Goal: Task Accomplishment & Management: Complete application form

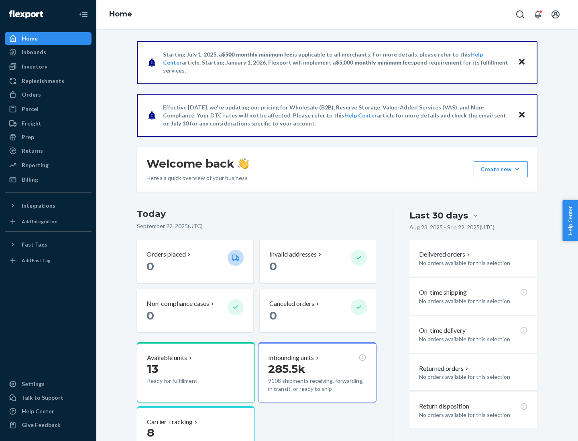
click at [517, 169] on button "Create new Create new inbound Create new order Create new product" at bounding box center [501, 169] width 54 height 16
click at [48, 52] on div "Inbounds" at bounding box center [48, 52] width 85 height 11
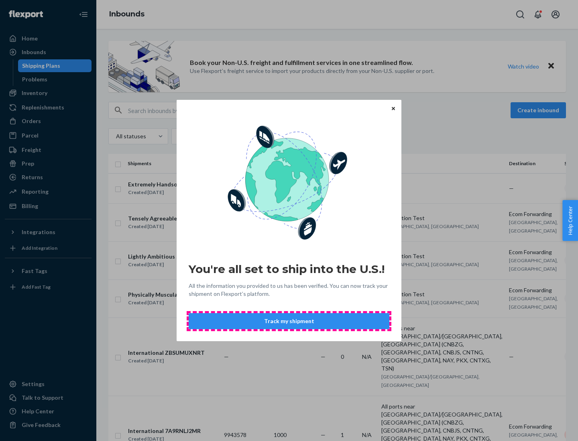
click at [289, 321] on button "Track my shipment" at bounding box center [289, 321] width 201 height 16
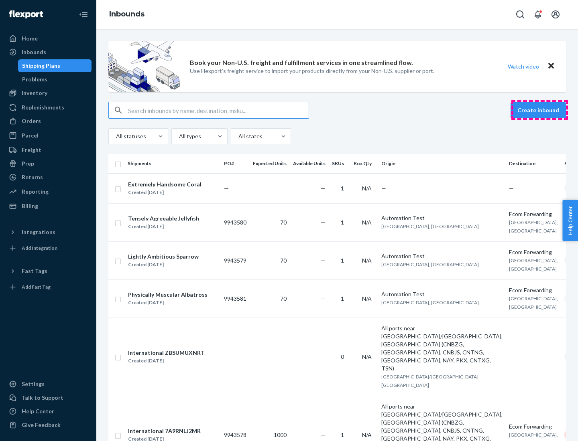
click at [539, 110] on button "Create inbound" at bounding box center [537, 110] width 55 height 16
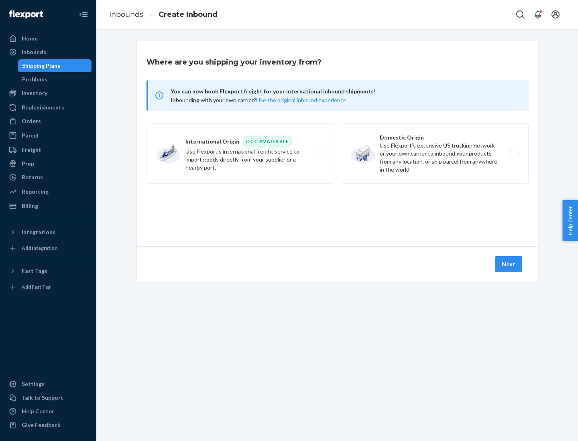
click at [240, 154] on label "International Origin DTC Available Use Flexport's international freight service…" at bounding box center [240, 154] width 188 height 60
click at [319, 154] on input "International Origin DTC Available Use Flexport's international freight service…" at bounding box center [321, 153] width 5 height 5
radio input "true"
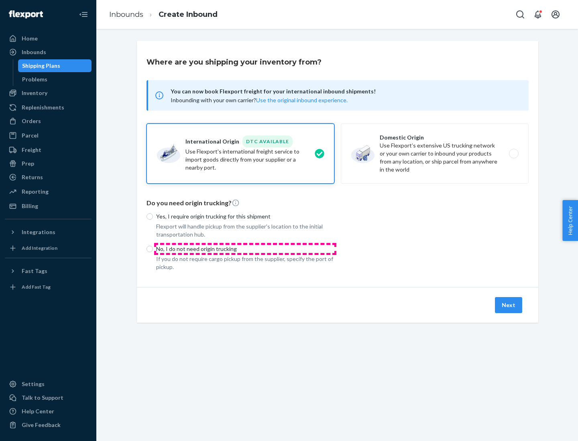
click at [245, 249] on p "No, I do not need origin trucking" at bounding box center [245, 249] width 178 height 8
click at [153, 249] on input "No, I do not need origin trucking" at bounding box center [149, 249] width 6 height 6
radio input "true"
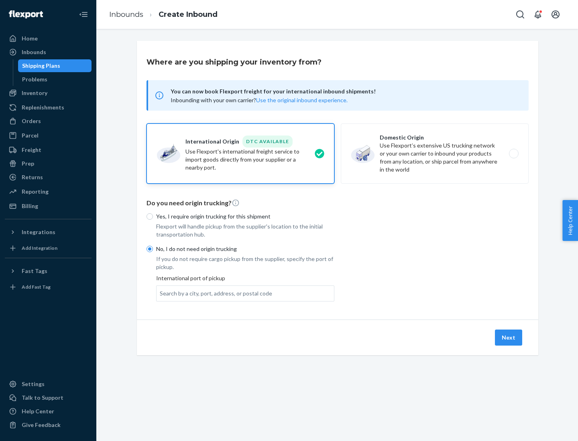
click at [214, 293] on div "Search by a city, port, address, or postal code" at bounding box center [216, 294] width 112 height 8
click at [161, 293] on input "Search by a city, port, address, or postal code" at bounding box center [160, 294] width 1 height 8
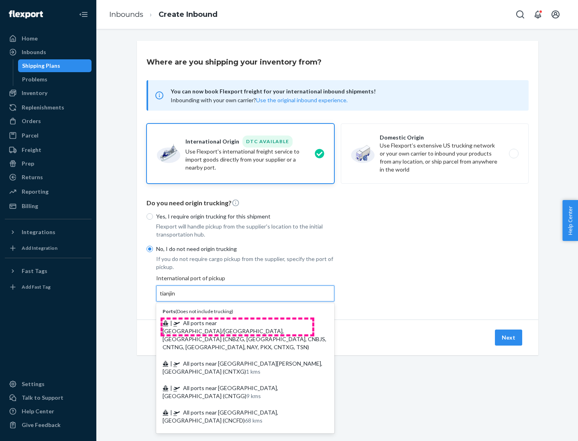
click at [237, 323] on span "| All ports near [GEOGRAPHIC_DATA]/[GEOGRAPHIC_DATA], [GEOGRAPHIC_DATA] (CNBZG,…" at bounding box center [245, 335] width 164 height 31
click at [176, 298] on input "tianjin" at bounding box center [168, 294] width 16 height 8
type input "All ports near [GEOGRAPHIC_DATA]/[GEOGRAPHIC_DATA], [GEOGRAPHIC_DATA] (CNBZG, […"
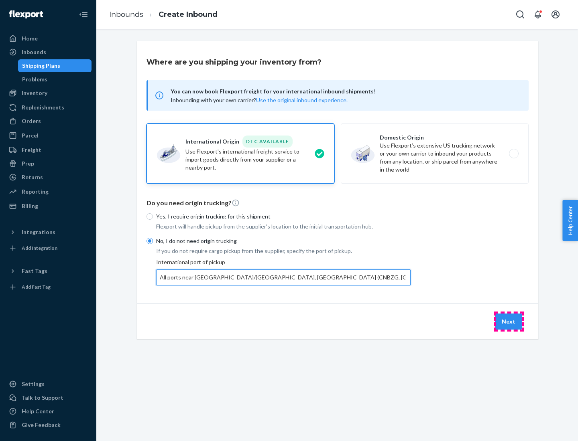
click at [509, 321] on button "Next" at bounding box center [508, 322] width 27 height 16
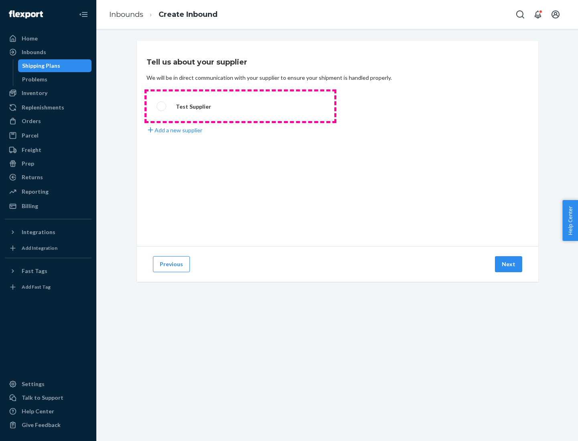
click at [240, 106] on label "Test Supplier" at bounding box center [240, 106] width 188 height 30
click at [162, 106] on input "Test Supplier" at bounding box center [159, 106] width 5 height 5
radio input "true"
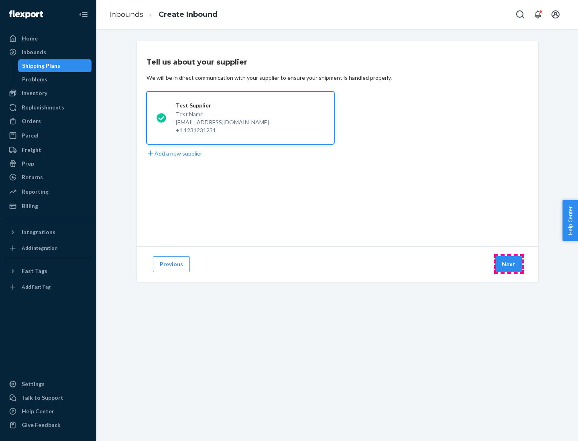
click at [509, 264] on button "Next" at bounding box center [508, 264] width 27 height 16
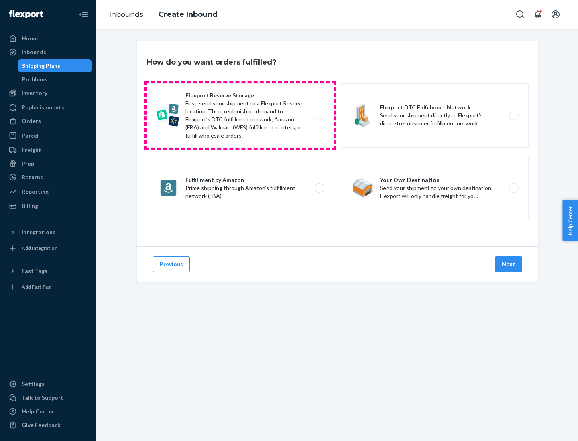
click at [240, 116] on label "Flexport Reserve Storage First, send your shipment to a Flexport Reserve locati…" at bounding box center [240, 115] width 188 height 64
click at [319, 116] on input "Flexport Reserve Storage First, send your shipment to a Flexport Reserve locati…" at bounding box center [321, 115] width 5 height 5
radio input "true"
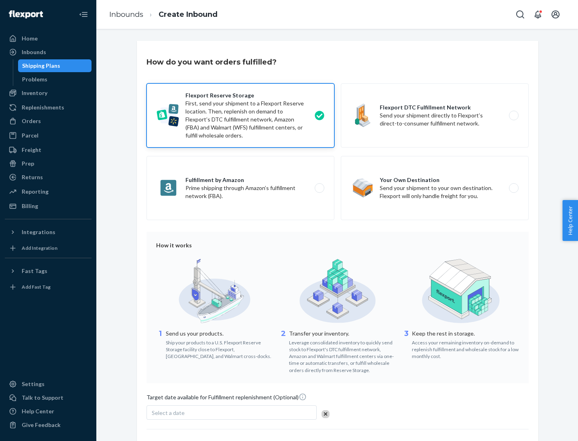
scroll to position [66, 0]
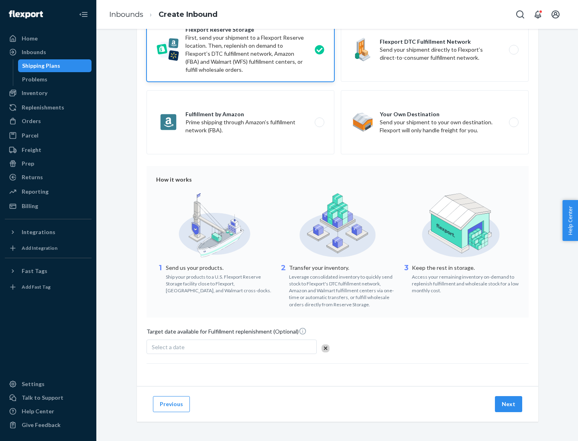
click at [509, 404] on button "Next" at bounding box center [508, 404] width 27 height 16
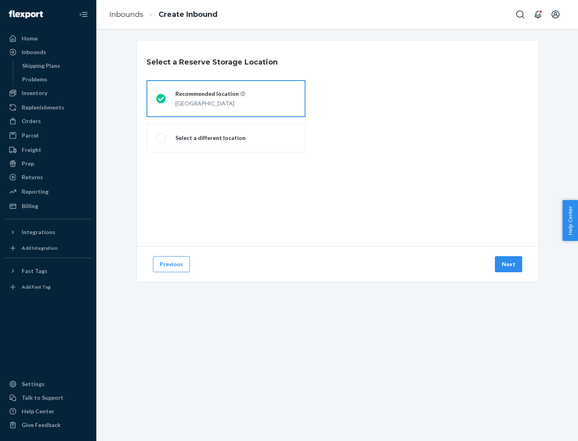
click at [226, 99] on div "[GEOGRAPHIC_DATA]" at bounding box center [210, 103] width 70 height 10
click at [161, 99] on input "Recommended location [GEOGRAPHIC_DATA]" at bounding box center [158, 98] width 5 height 5
click at [509, 264] on button "Next" at bounding box center [508, 264] width 27 height 16
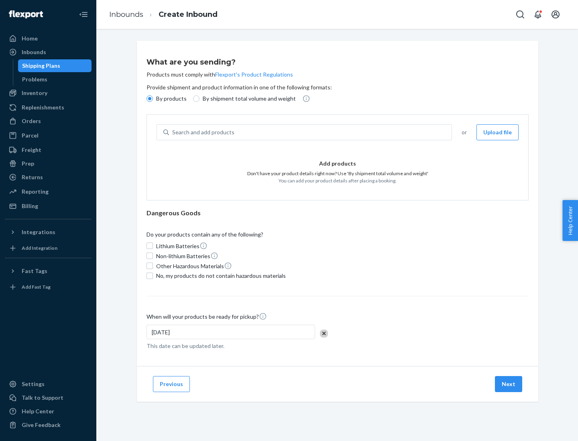
click at [311, 132] on div "Search and add products" at bounding box center [310, 132] width 283 height 14
click at [173, 132] on input "Search and add products" at bounding box center [172, 132] width 1 height 8
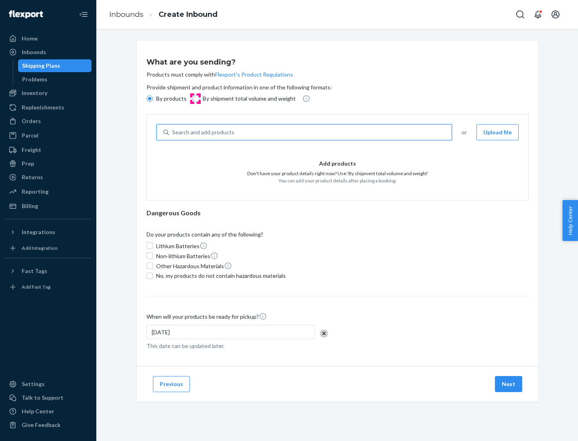
click at [195, 99] on input "By shipment total volume and weight" at bounding box center [196, 99] width 6 height 6
radio input "true"
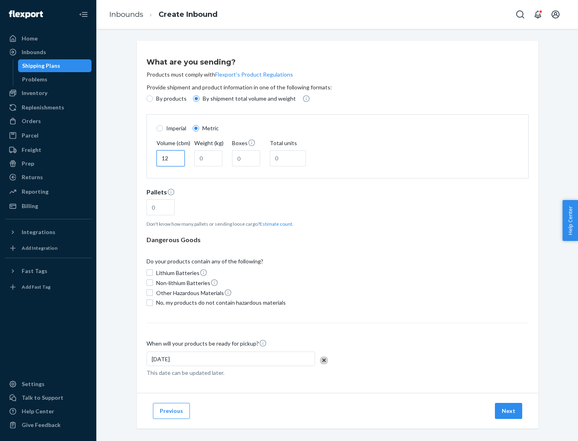
type input "12"
type input "22"
type input "222"
type input "121"
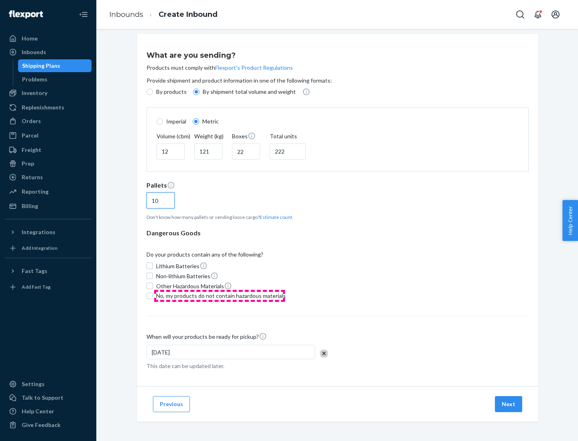
type input "10"
click at [220, 296] on span "No, my products do not contain hazardous materials" at bounding box center [221, 296] width 130 height 8
click at [153, 296] on input "No, my products do not contain hazardous materials" at bounding box center [149, 296] width 6 height 6
checkbox input "true"
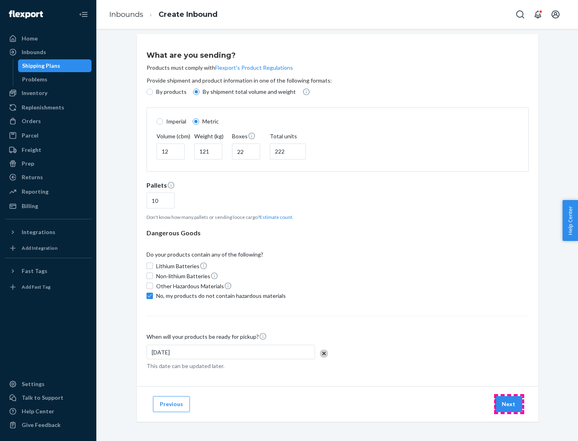
click at [509, 404] on button "Next" at bounding box center [508, 404] width 27 height 16
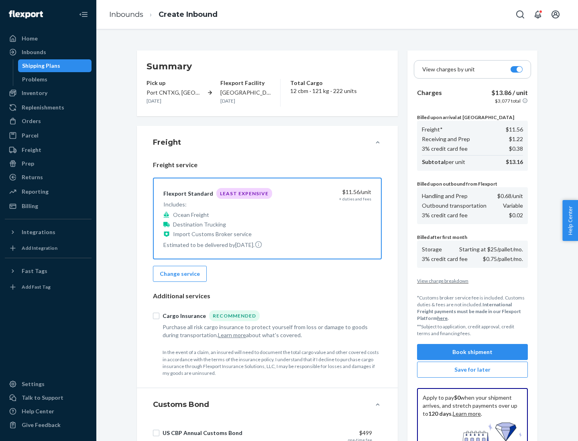
scroll to position [117, 0]
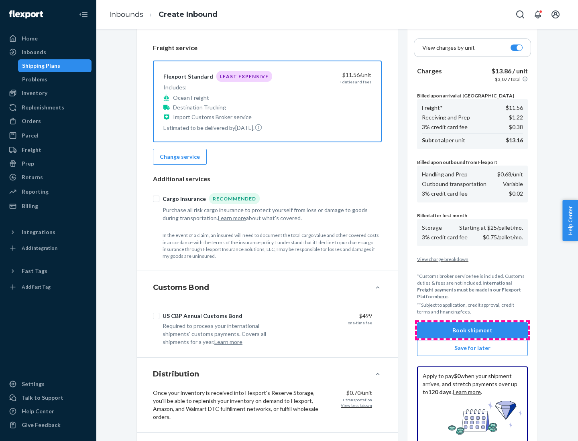
click at [472, 331] on button "Book shipment" at bounding box center [472, 331] width 111 height 16
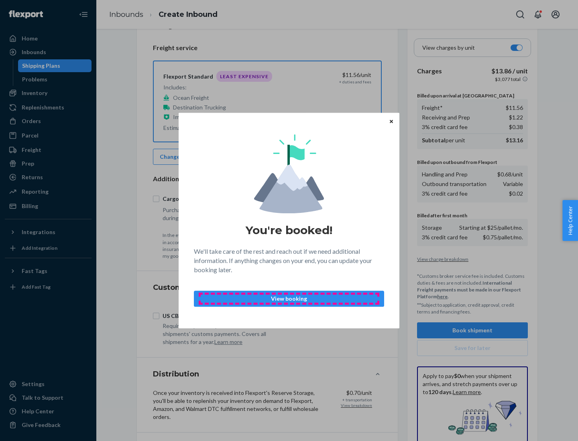
click at [289, 299] on p "View booking" at bounding box center [289, 299] width 177 height 8
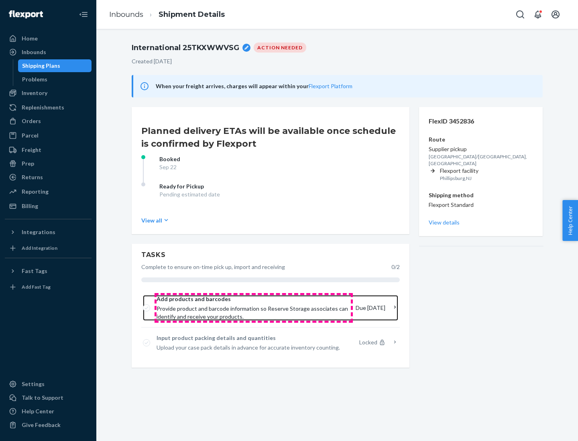
click at [254, 308] on span "Provide product and barcode information so Reserve Storage associates can ident…" at bounding box center [253, 313] width 193 height 16
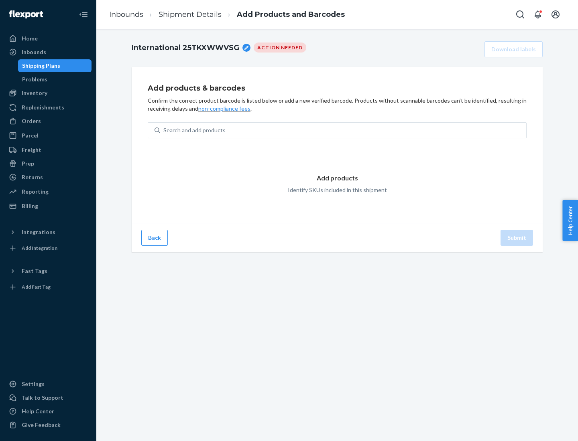
click at [343, 130] on div "Search and add products" at bounding box center [343, 130] width 366 height 14
click at [164, 130] on input "Search and add products" at bounding box center [163, 130] width 1 height 8
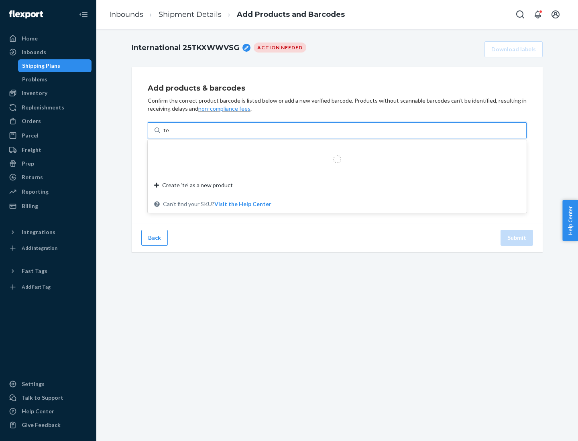
type input "test"
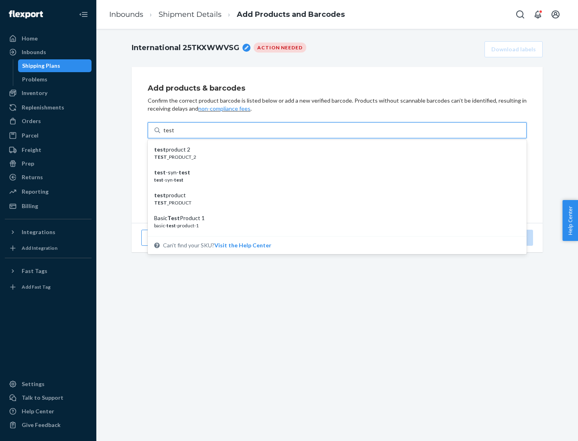
scroll to position [30, 0]
click at [334, 188] on div "Basic Test Product 1" at bounding box center [334, 188] width 360 height 8
click at [174, 134] on input "test" at bounding box center [168, 130] width 10 height 8
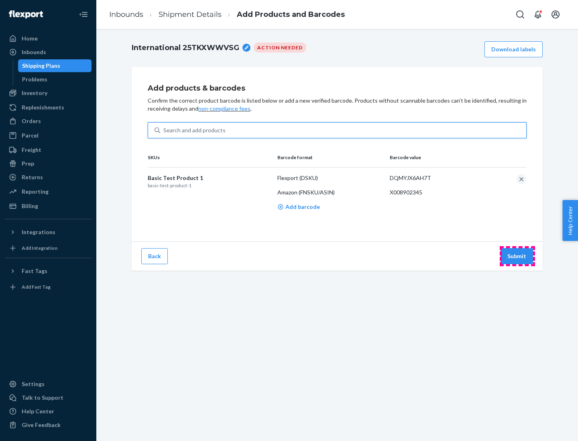
click at [517, 256] on button "Submit" at bounding box center [516, 256] width 33 height 16
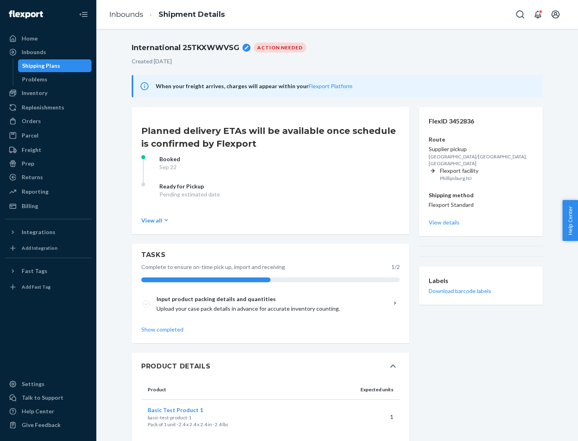
scroll to position [14, 0]
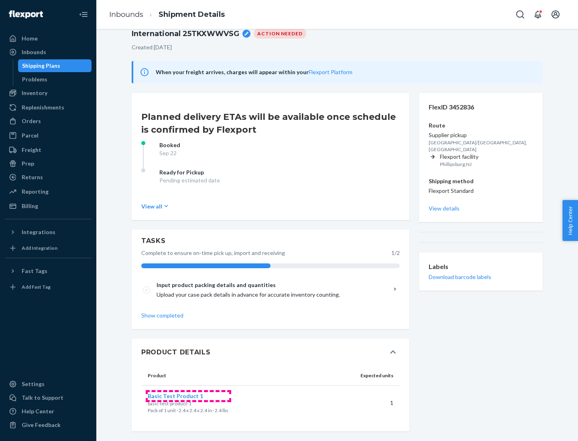
click at [188, 396] on span "Basic Test Product 1" at bounding box center [175, 396] width 55 height 7
